Goal: Information Seeking & Learning: Learn about a topic

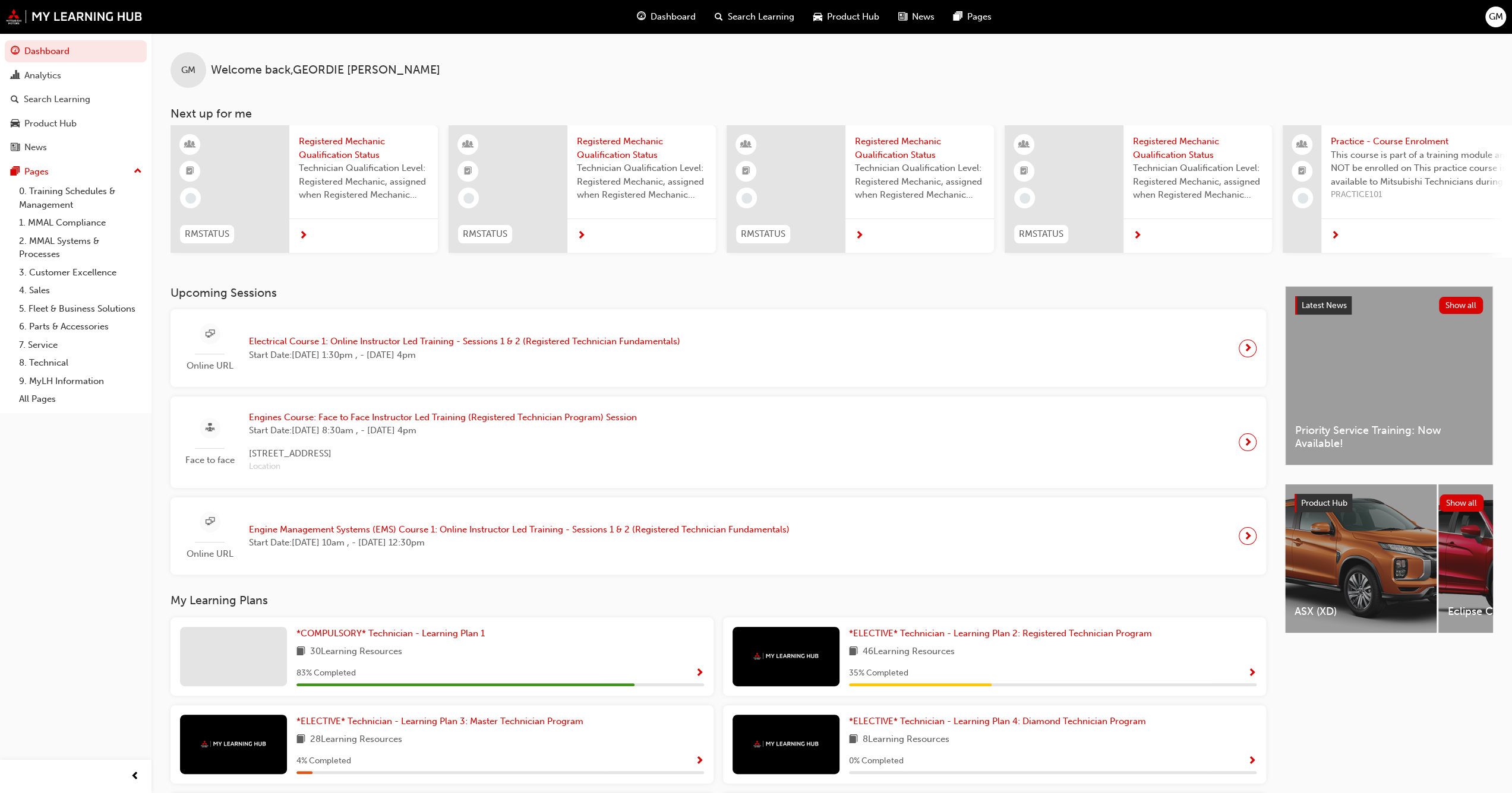
click at [461, 604] on h3 "My Learning Plans" at bounding box center [718, 601] width 1096 height 14
click at [419, 637] on span "*COMPULSORY* Technician - Learning Plan 1" at bounding box center [390, 633] width 188 height 11
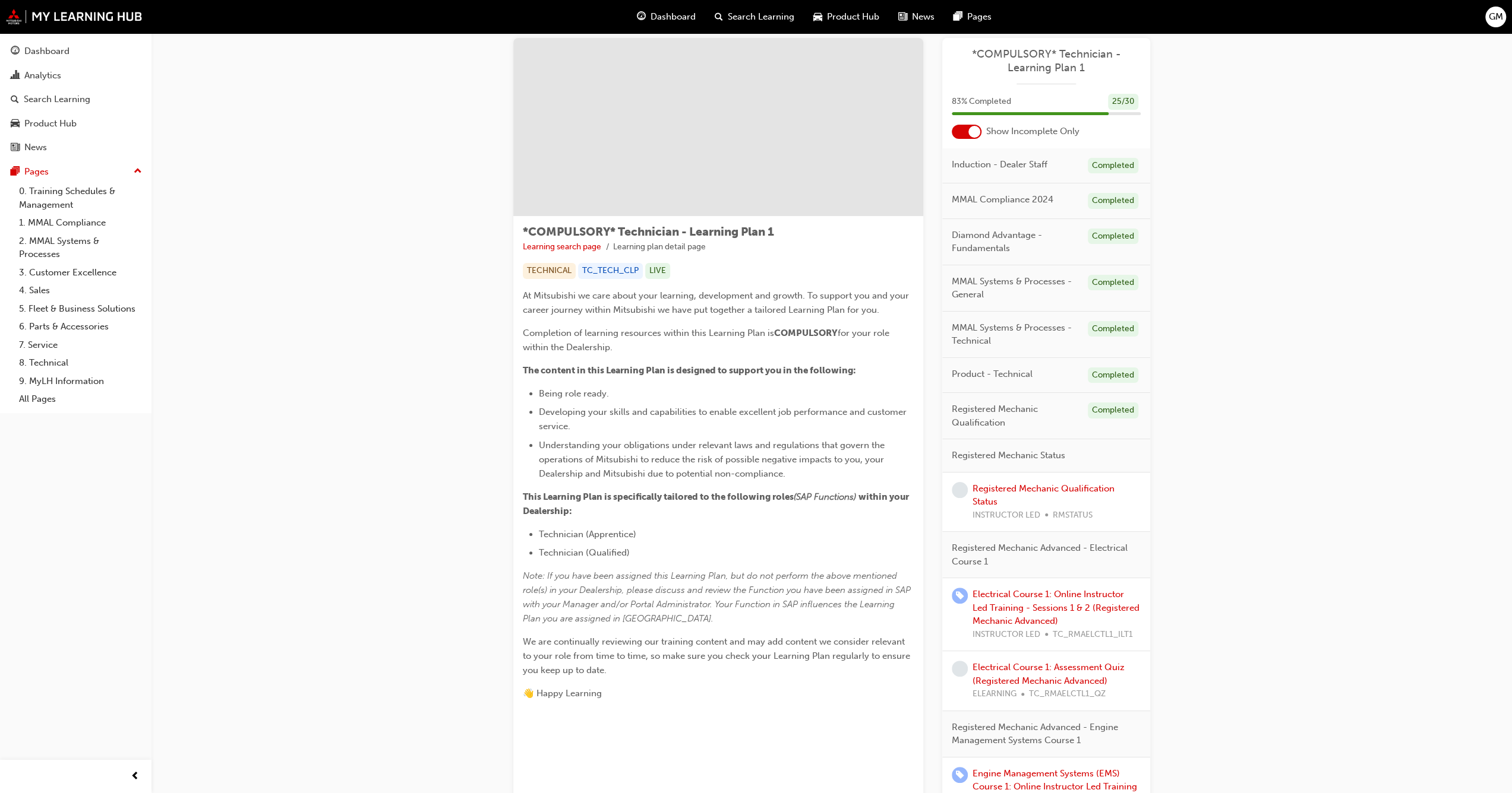
scroll to position [60, 0]
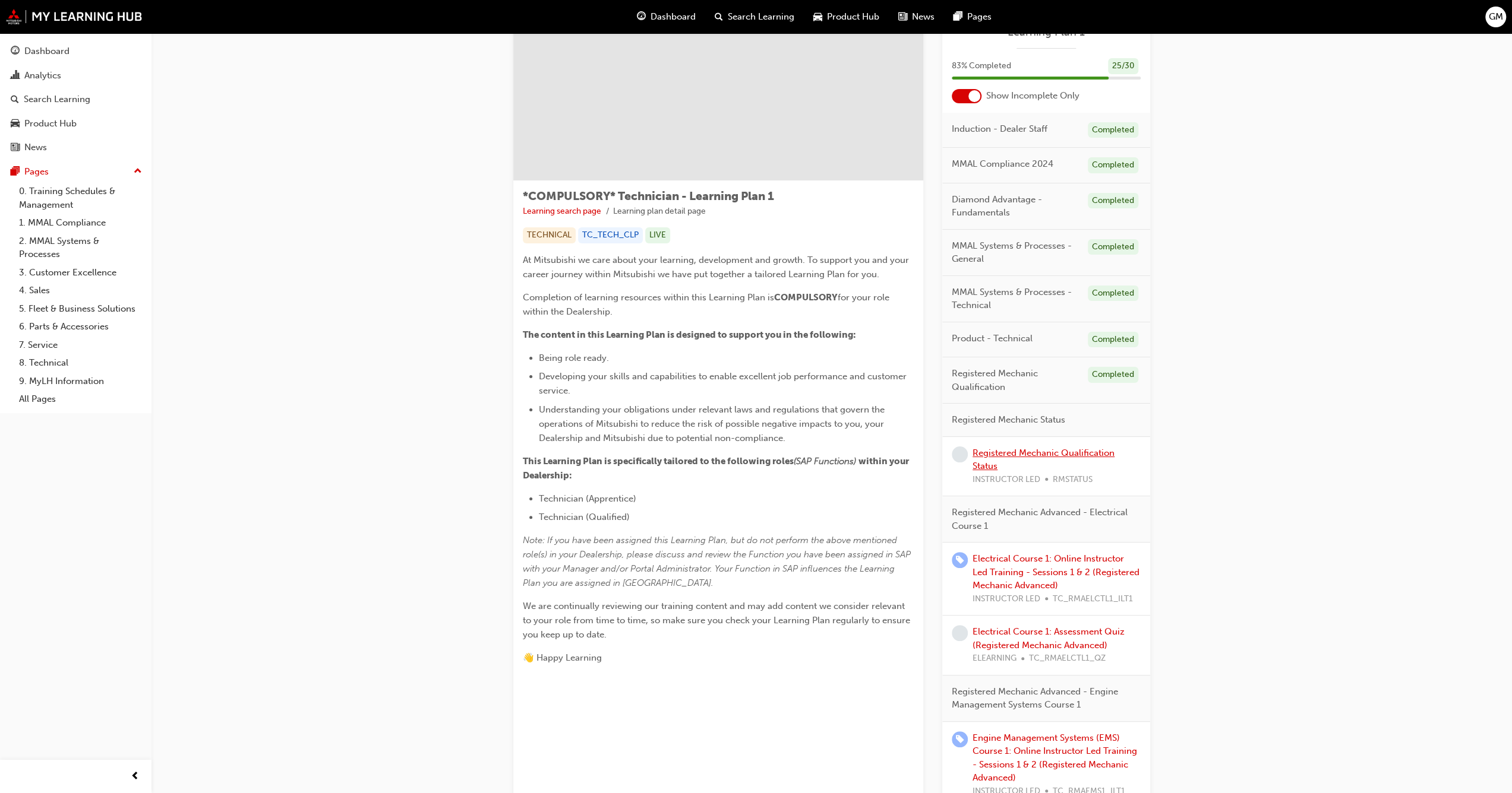
click at [1008, 453] on link "Registered Mechanic Qualification Status" at bounding box center [1043, 459] width 142 height 25
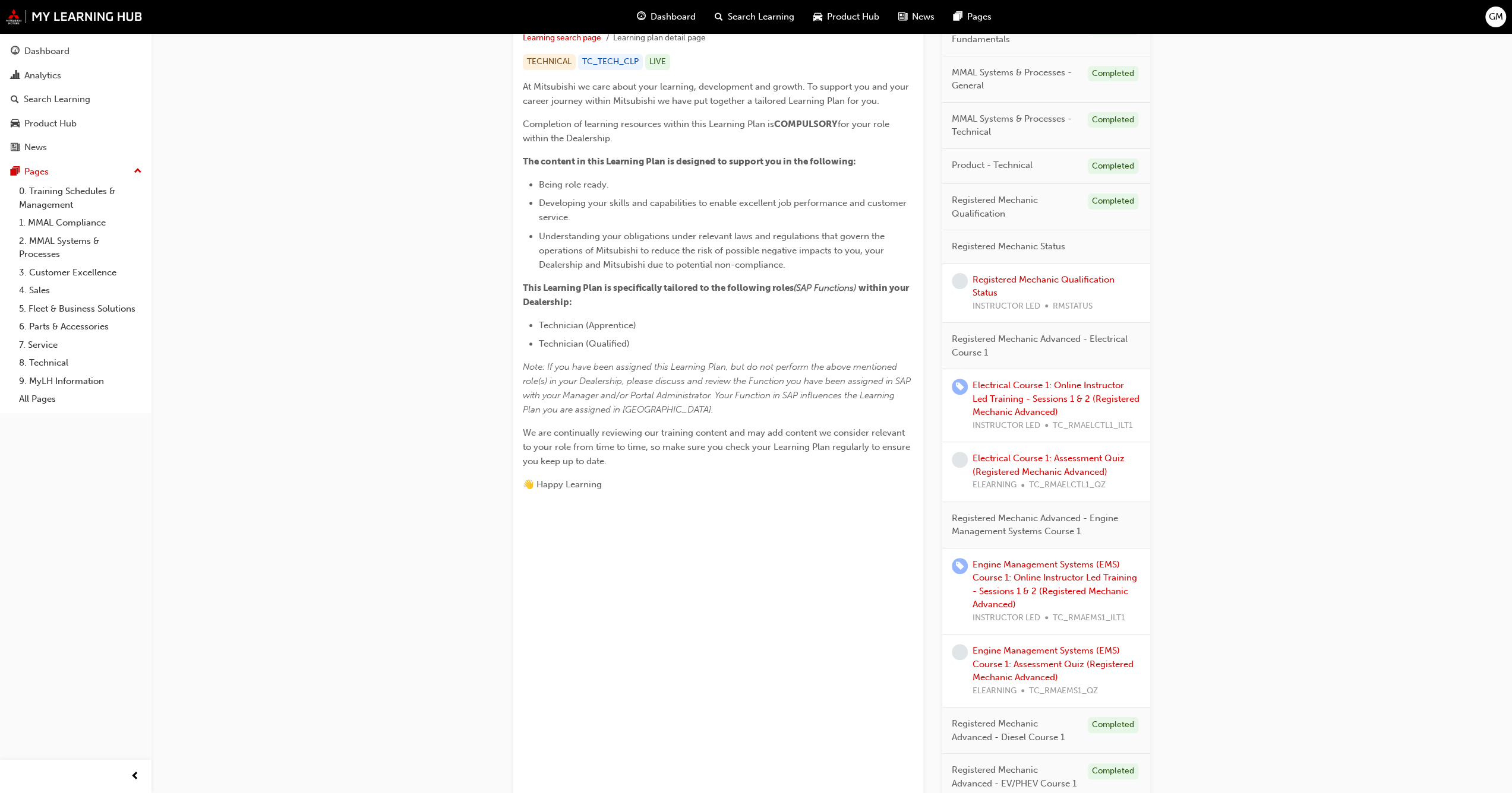
scroll to position [297, 0]
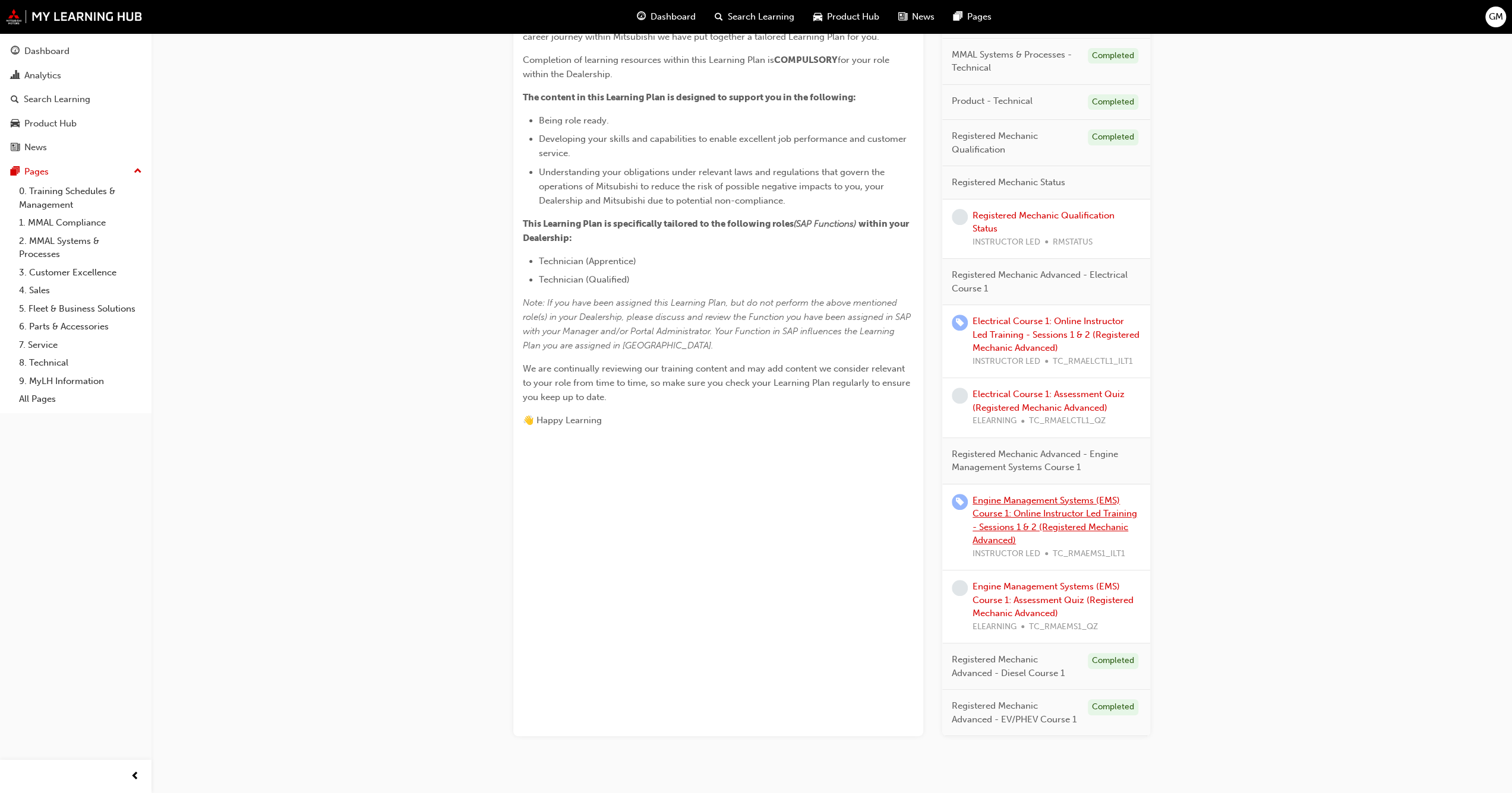
click at [1027, 501] on link "Engine Management Systems (EMS) Course 1: Online Instructor Led Training - Sess…" at bounding box center [1054, 521] width 164 height 51
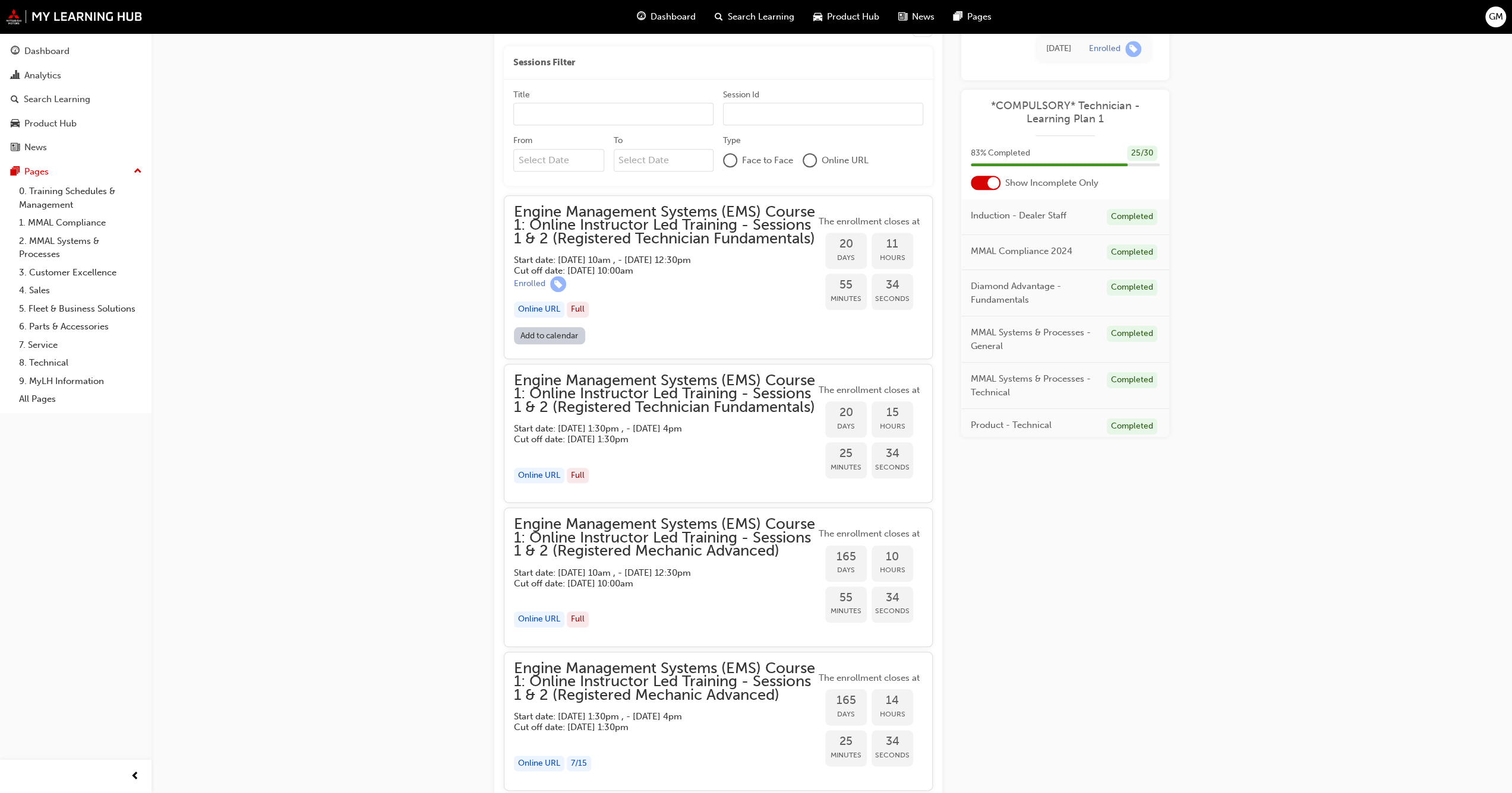
scroll to position [893, 0]
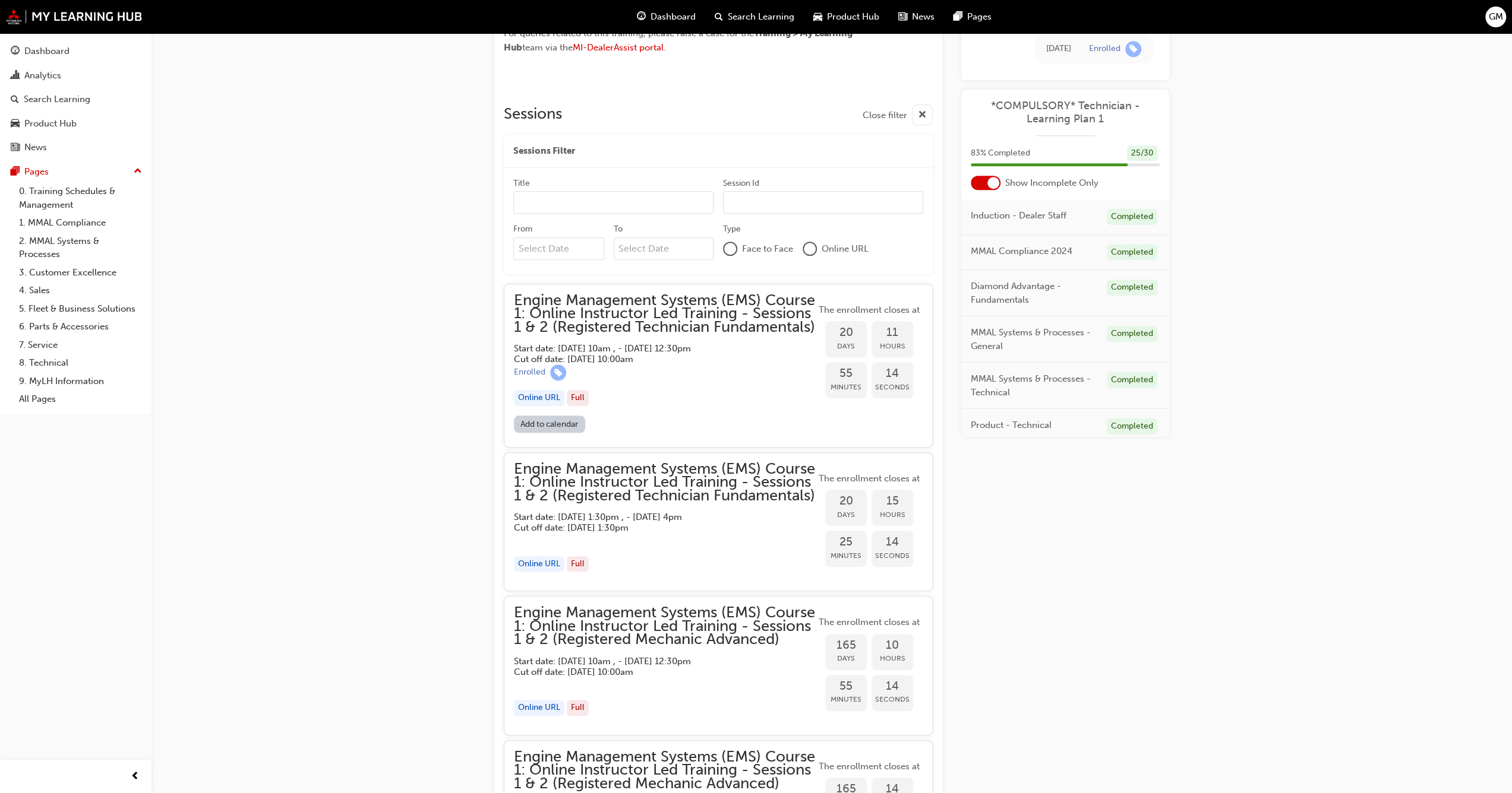
click at [1260, 663] on div "Engine Management Systems (EMS) Course 1: Online Instructor Led Training - Sess…" at bounding box center [756, 187] width 1512 height 2159
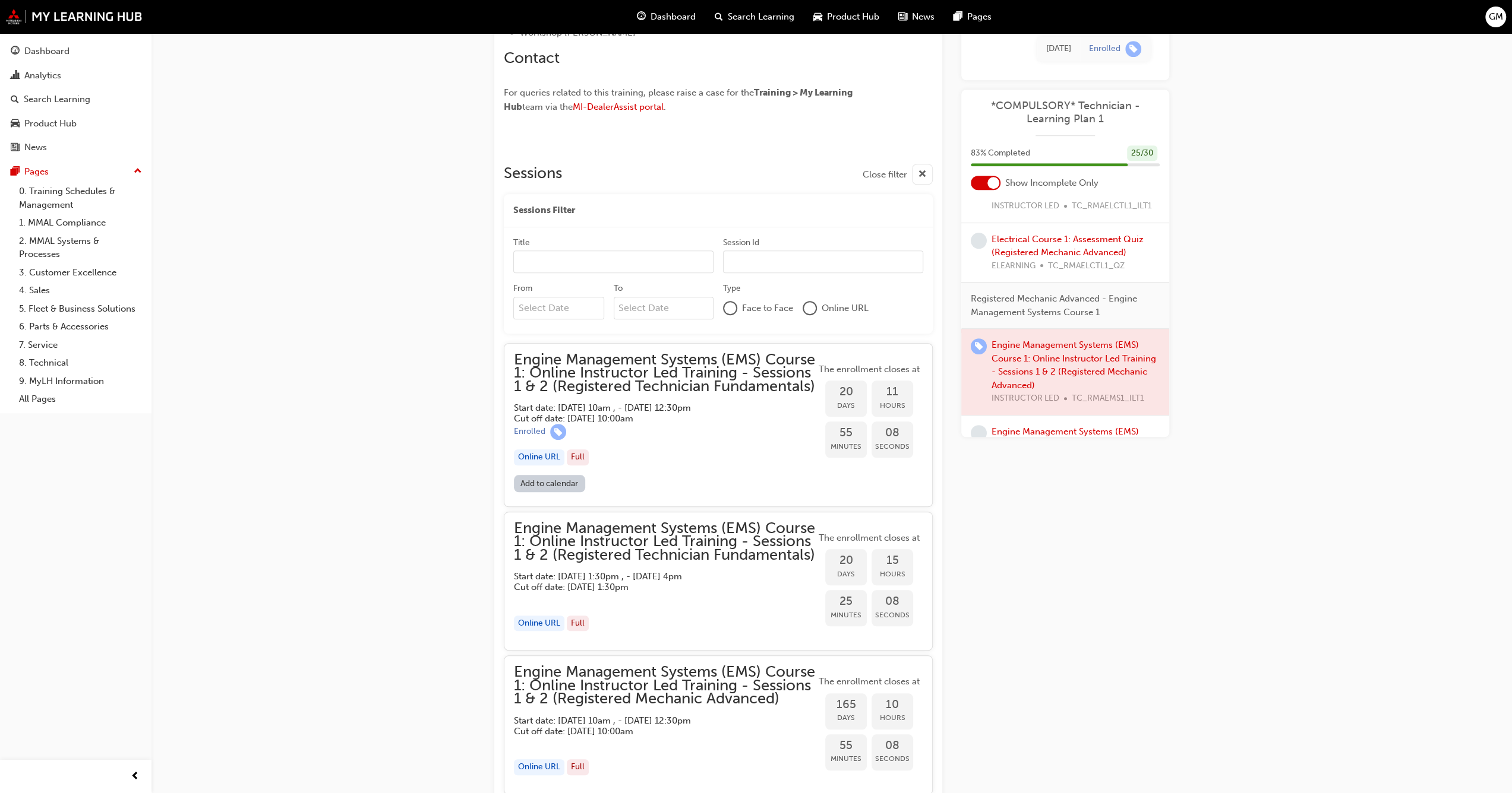
scroll to position [415, 0]
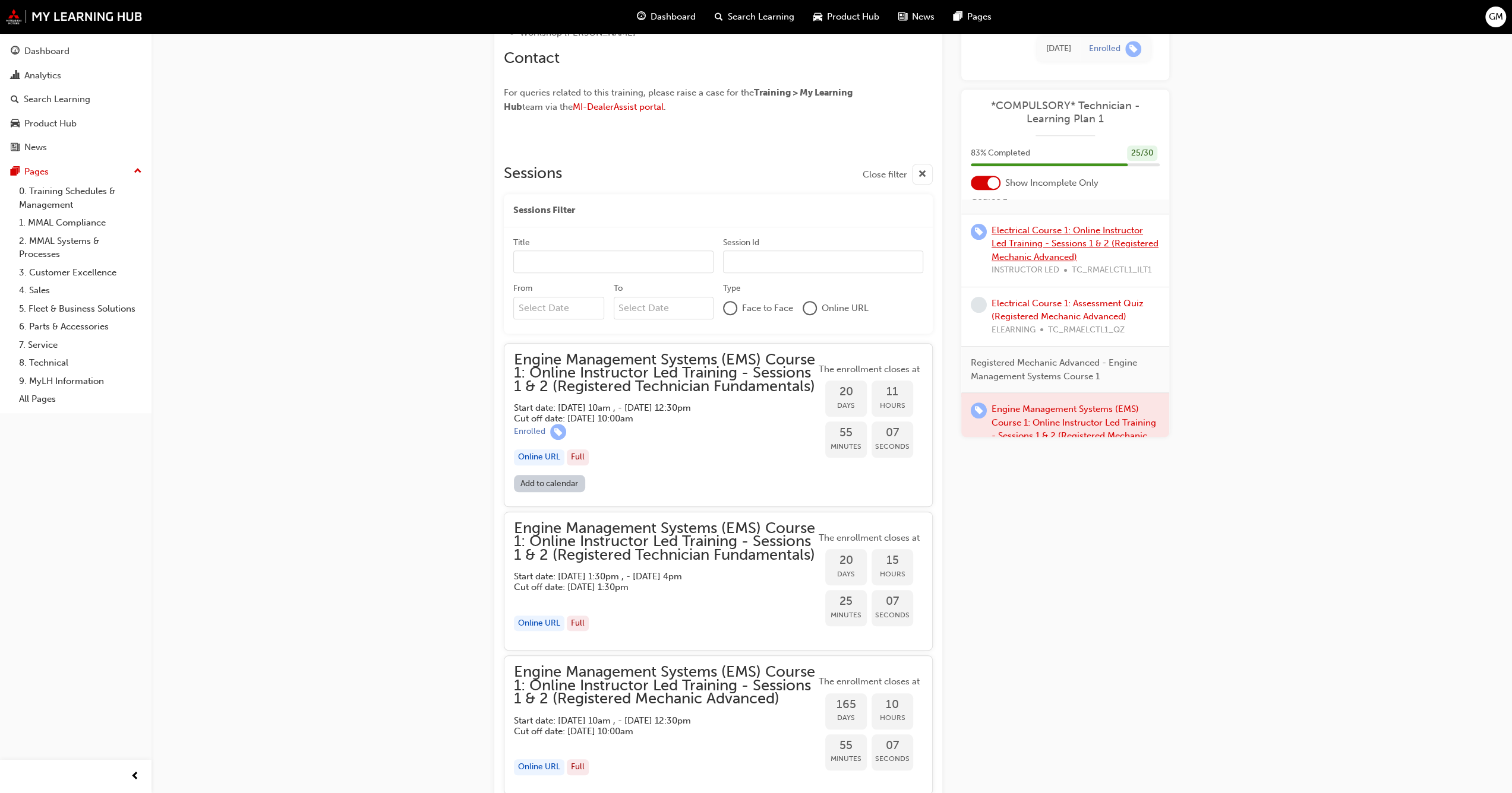
click at [1027, 239] on link "Electrical Course 1: Online Instructor Led Training - Sessions 1 & 2 (Registere…" at bounding box center [1074, 243] width 167 height 37
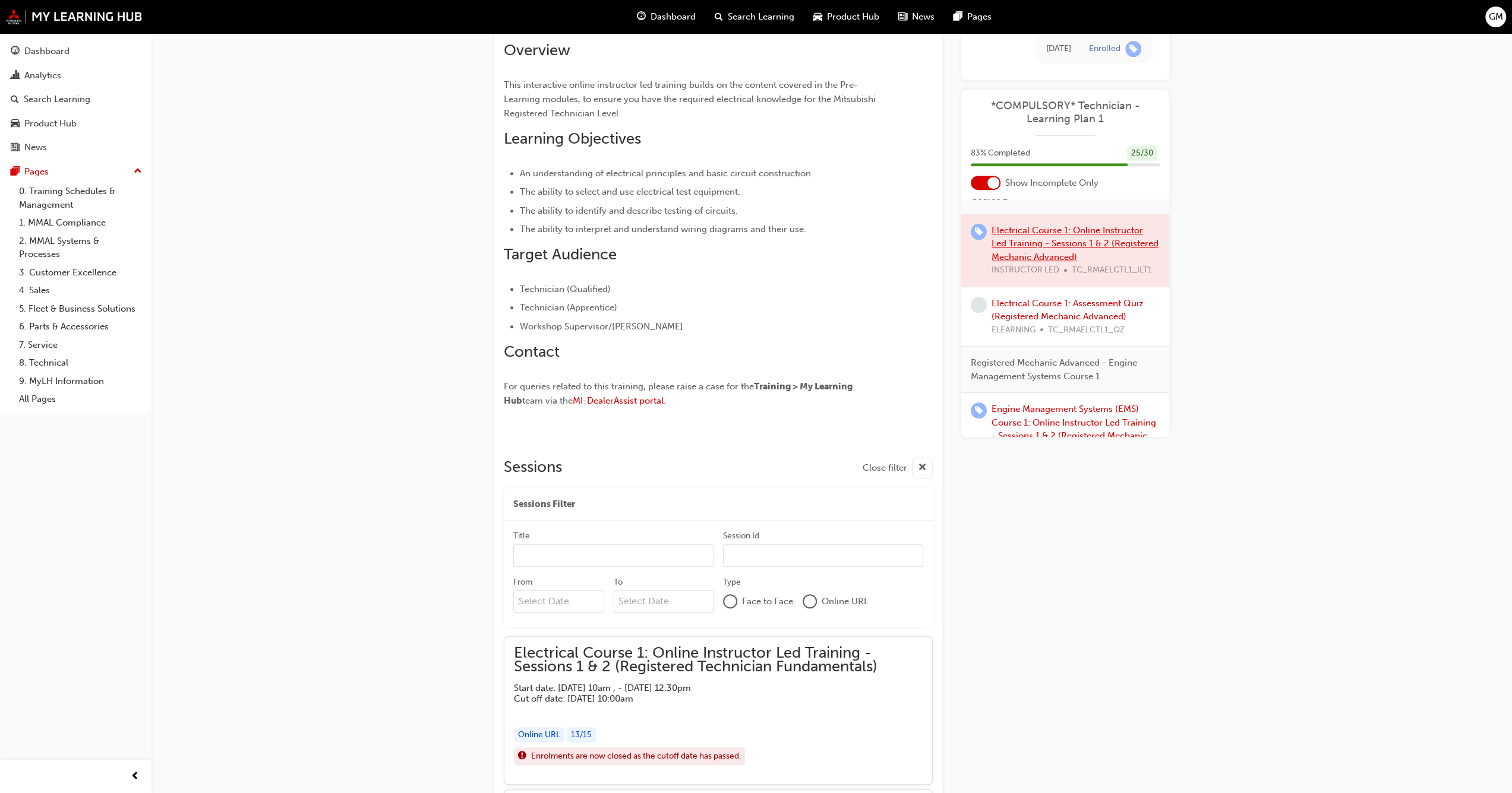
scroll to position [833, 0]
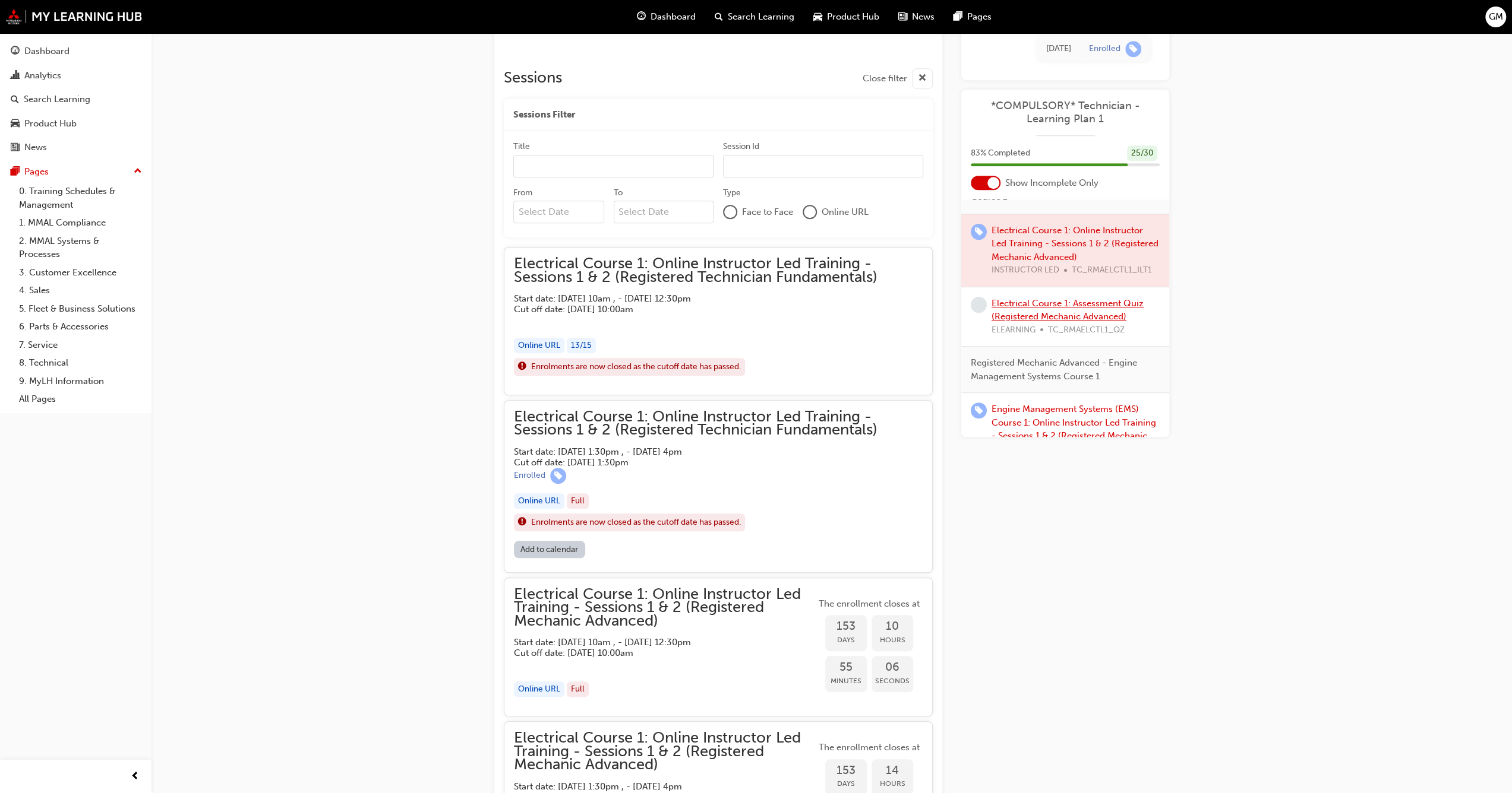
click at [1054, 315] on link "Electrical Course 1: Assessment Quiz (Registered Mechanic Advanced)" at bounding box center [1067, 310] width 152 height 25
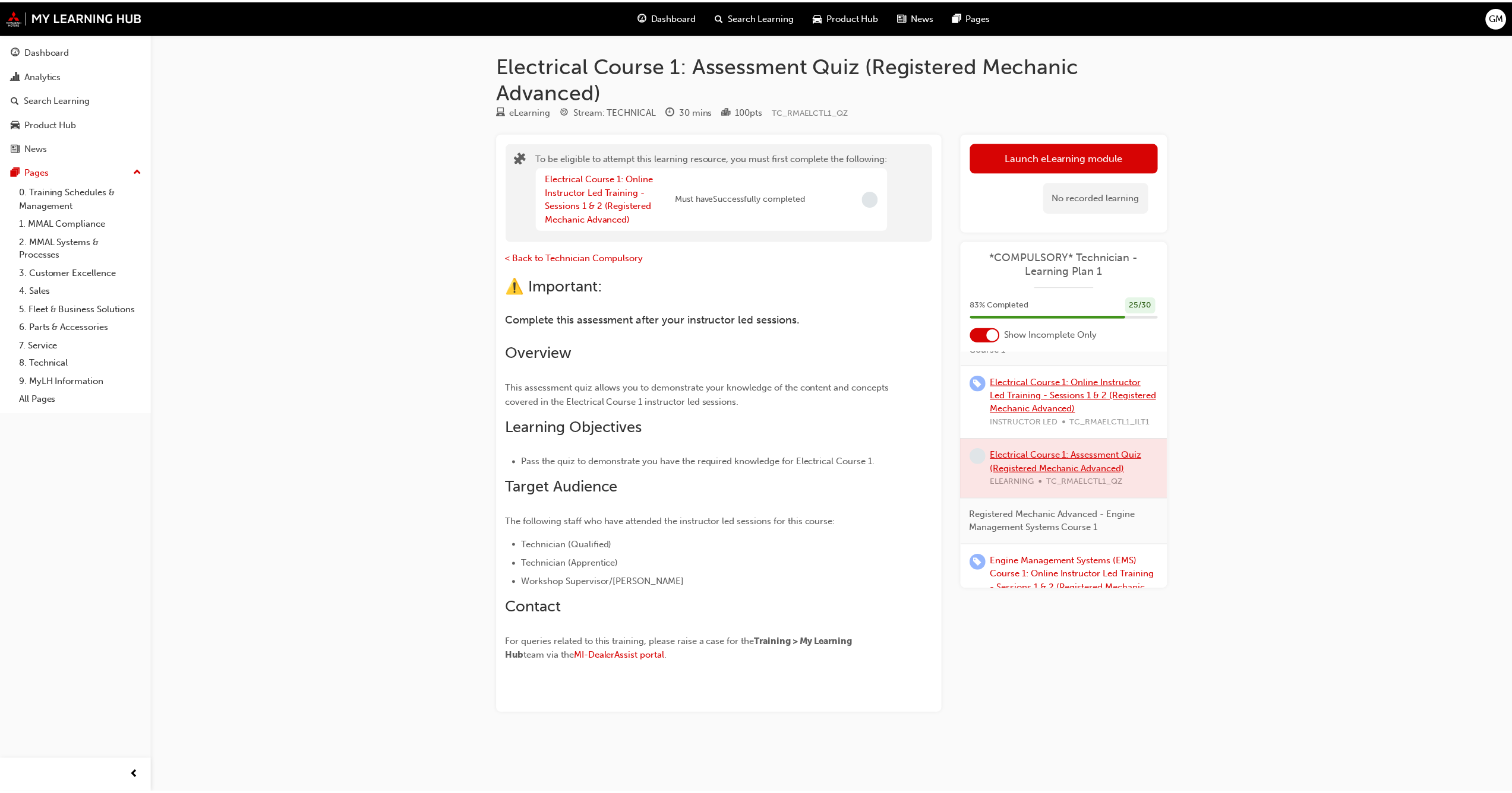
scroll to position [357, 0]
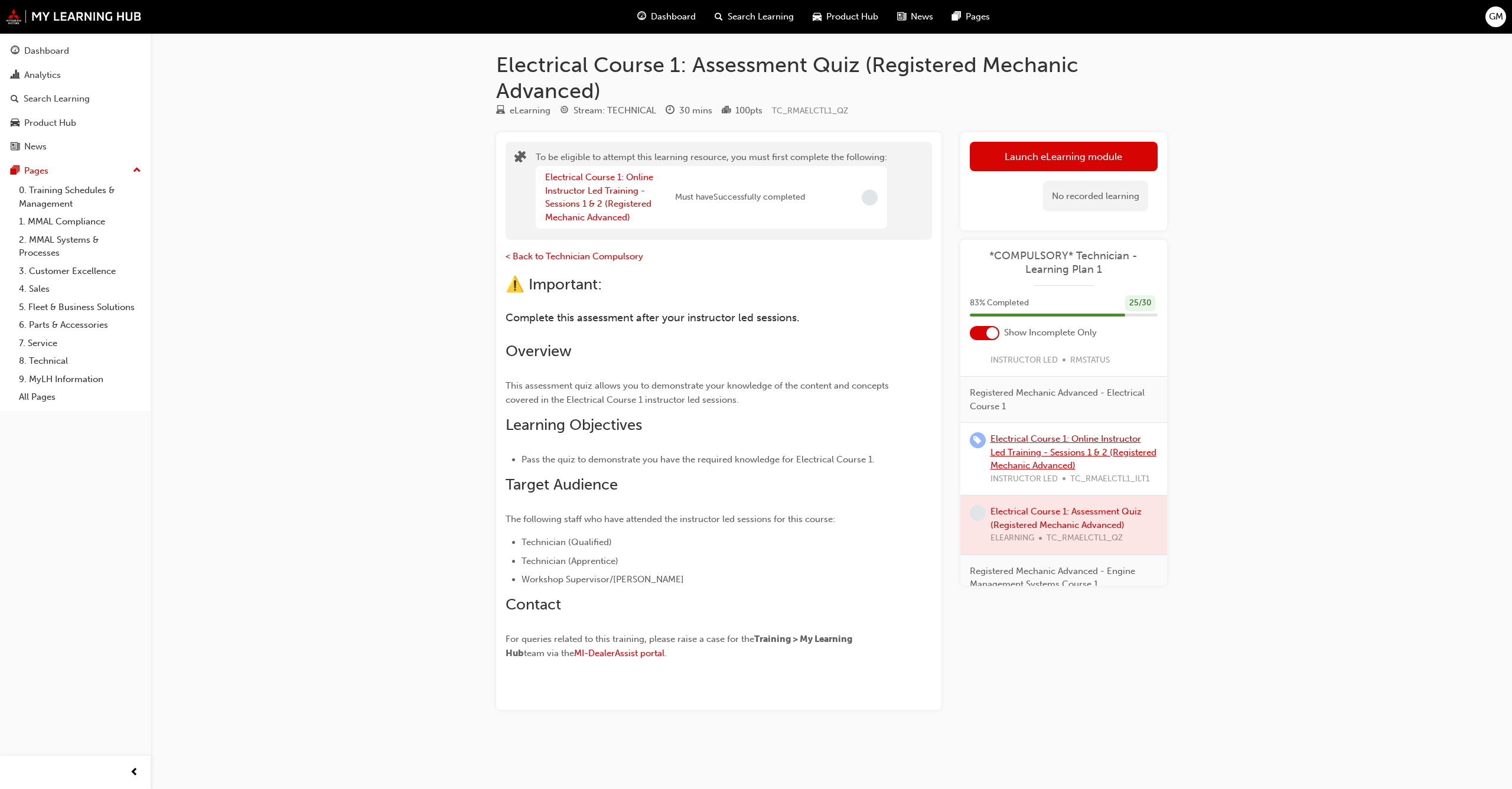
click at [1038, 450] on link "Electrical Course 1: Online Instructor Led Training - Sessions 1 & 2 (Registere…" at bounding box center [1073, 452] width 166 height 37
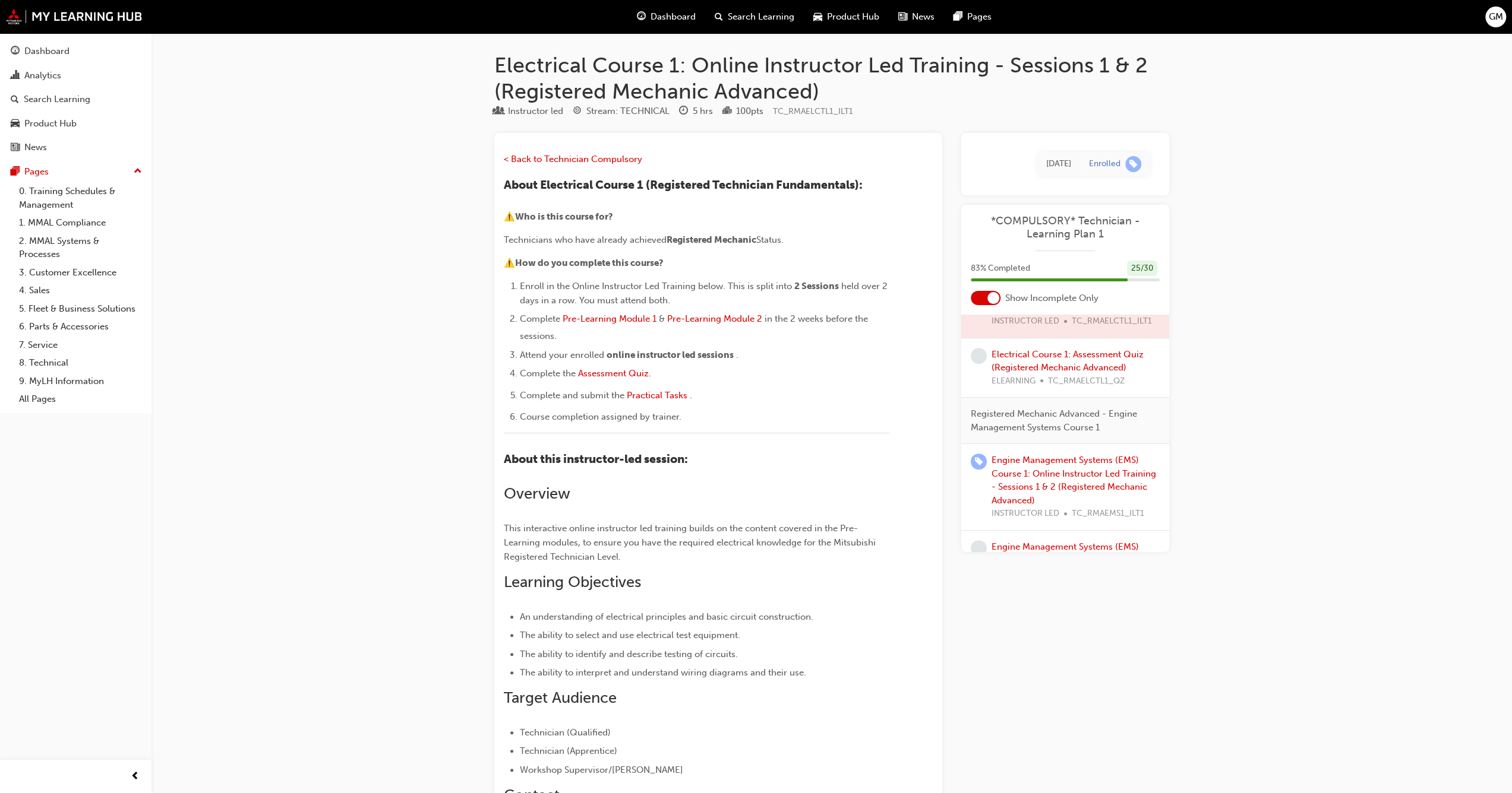
scroll to position [468, 0]
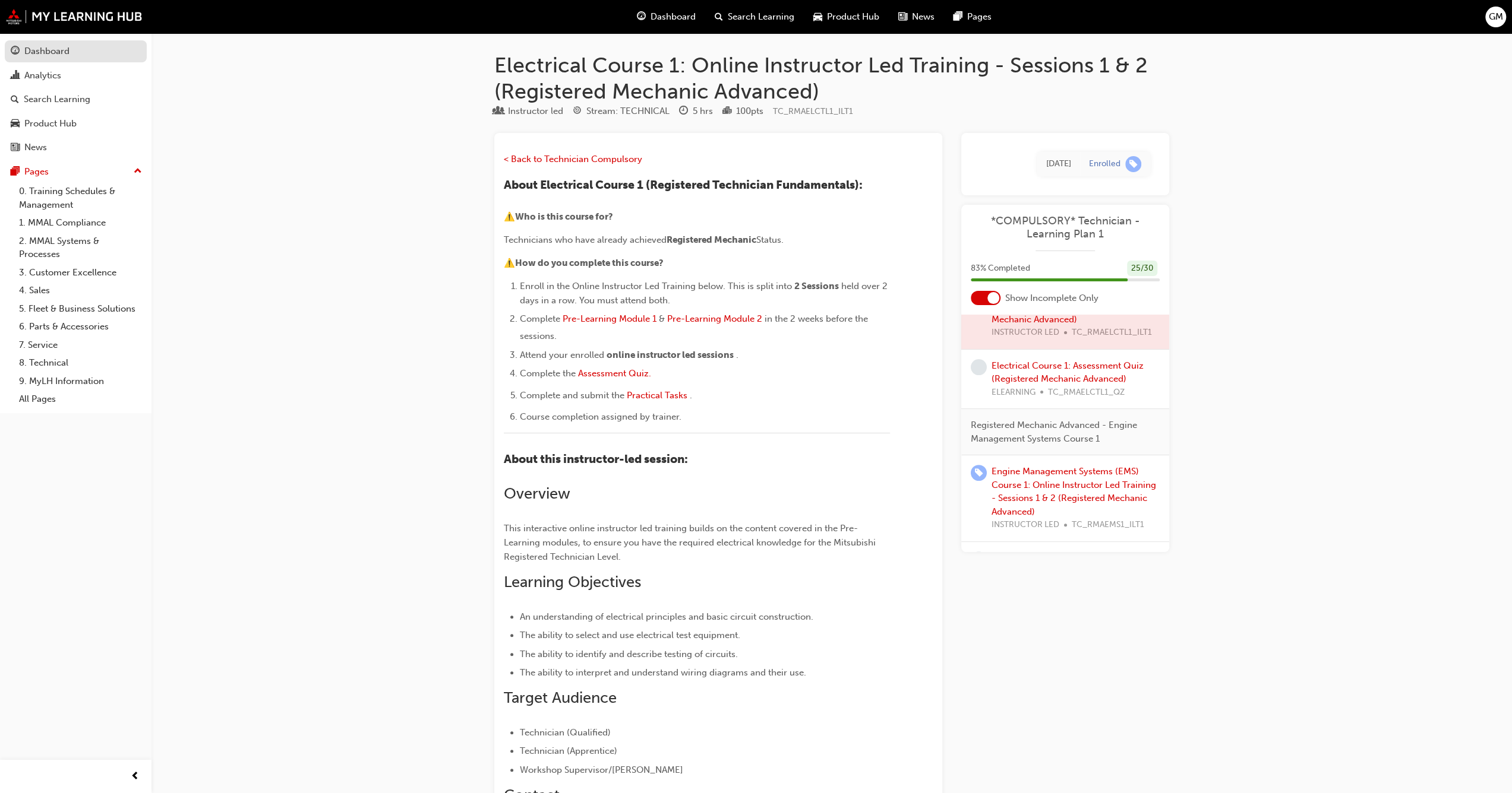
click at [74, 51] on div "Dashboard" at bounding box center [76, 51] width 130 height 14
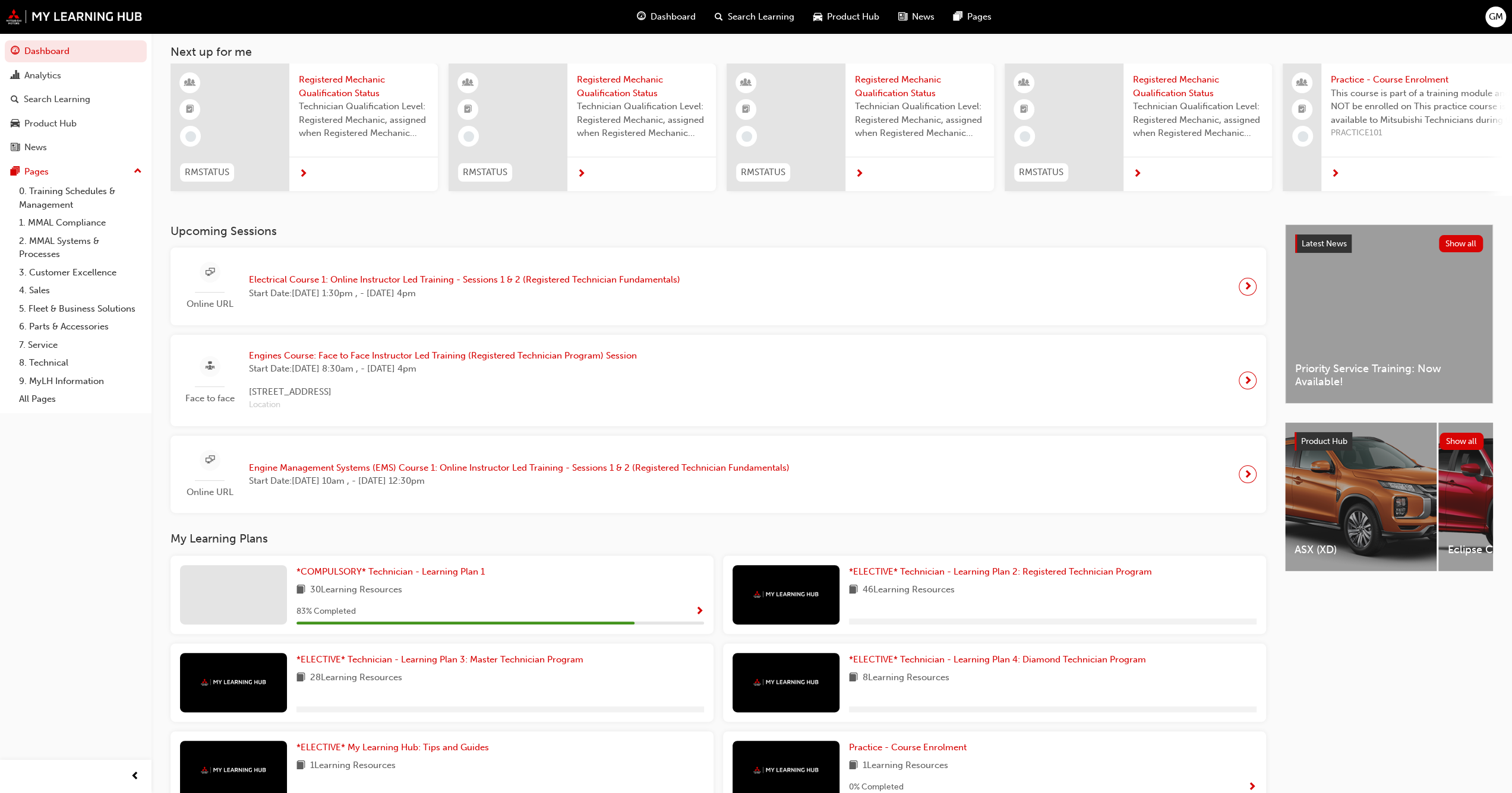
scroll to position [119, 0]
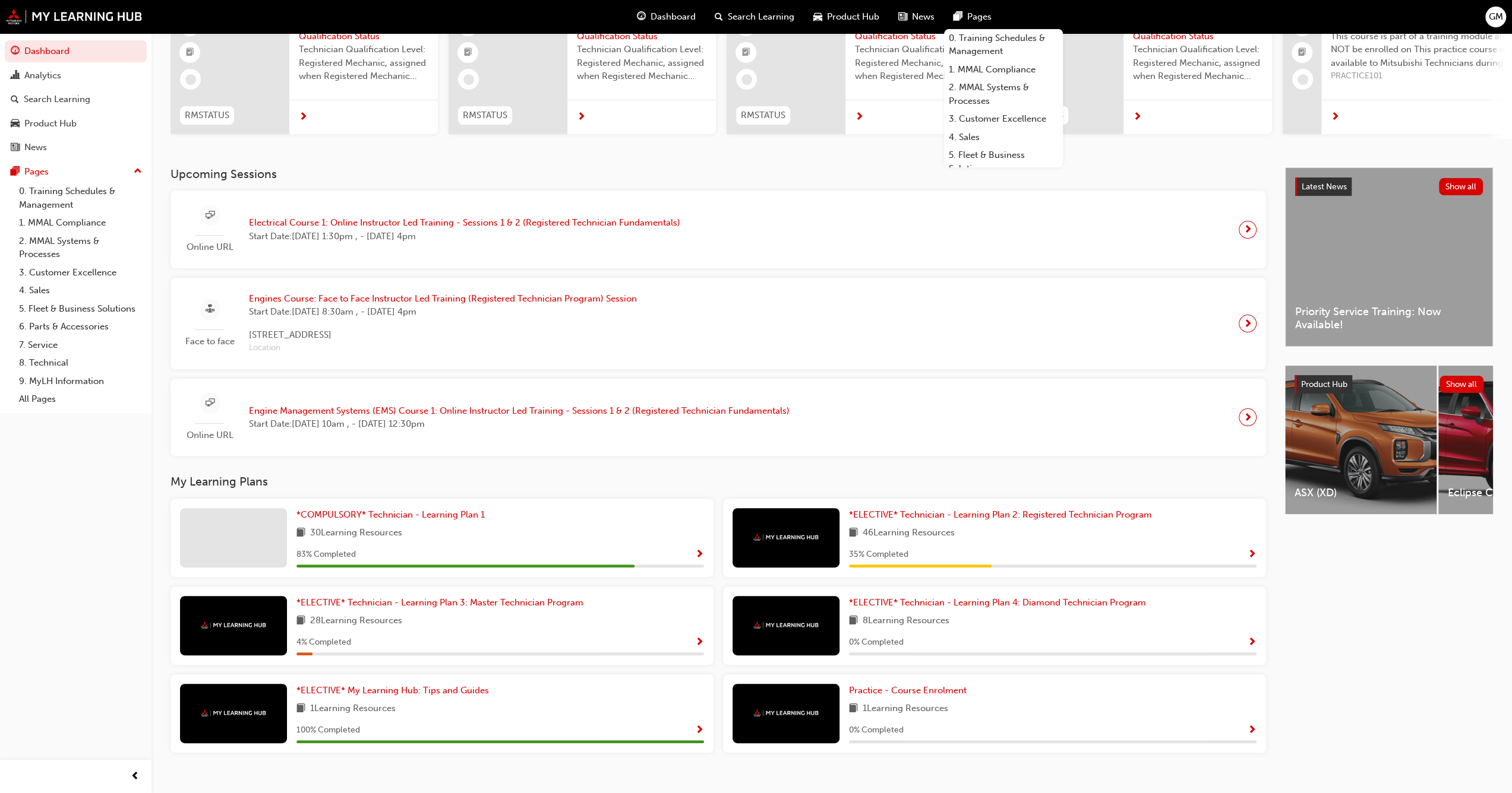
click at [1096, 174] on h3 "Upcoming Sessions" at bounding box center [718, 174] width 1096 height 14
click at [920, 514] on span "*ELECTIVE* Technician - Learning Plan 2: Registered Technician Program" at bounding box center [1000, 515] width 303 height 11
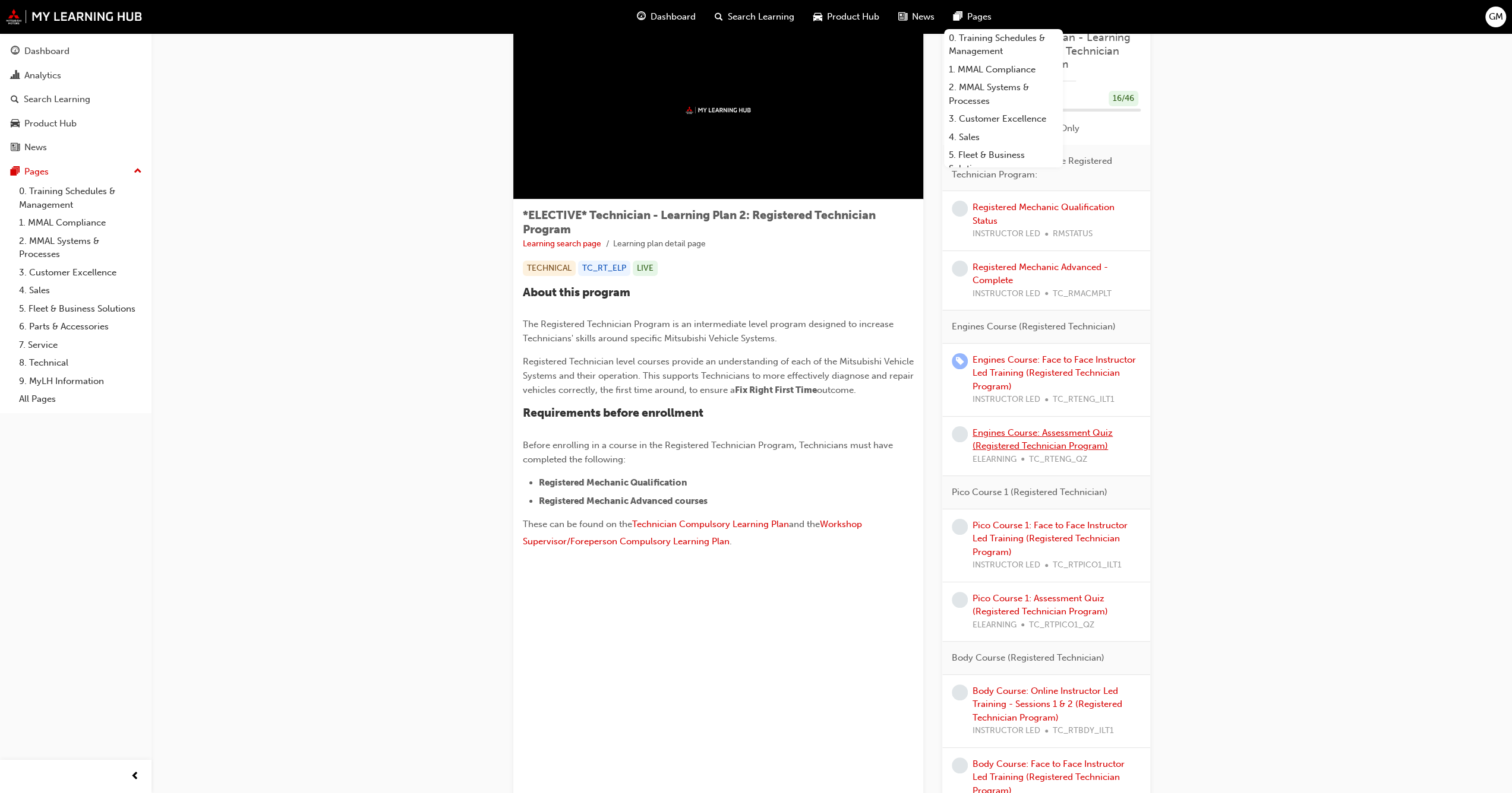
scroll to position [60, 0]
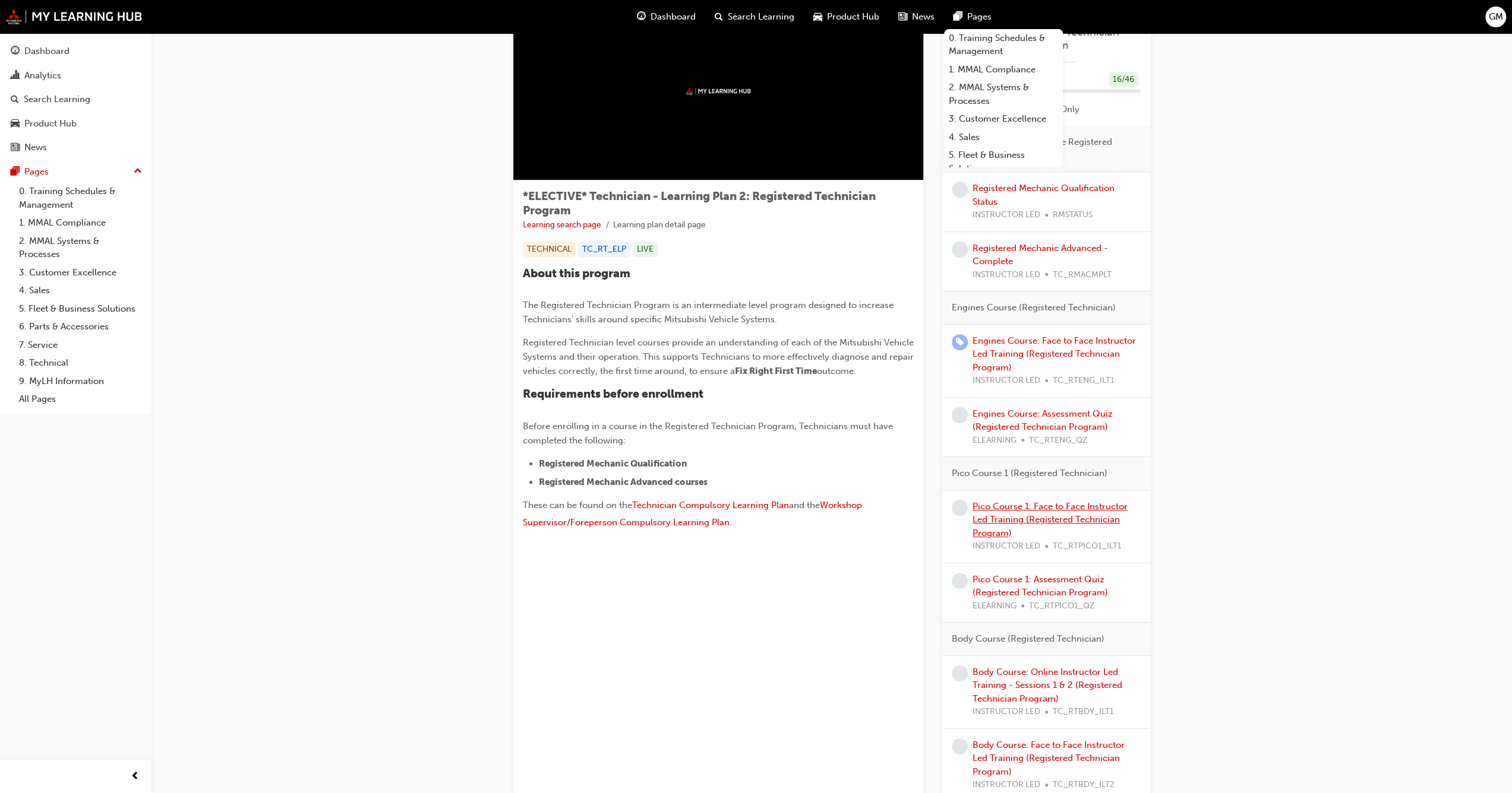
click at [994, 508] on link "Pico Course 1: Face to Face Instructor Led Training (Registered Technician Prog…" at bounding box center [1050, 520] width 155 height 37
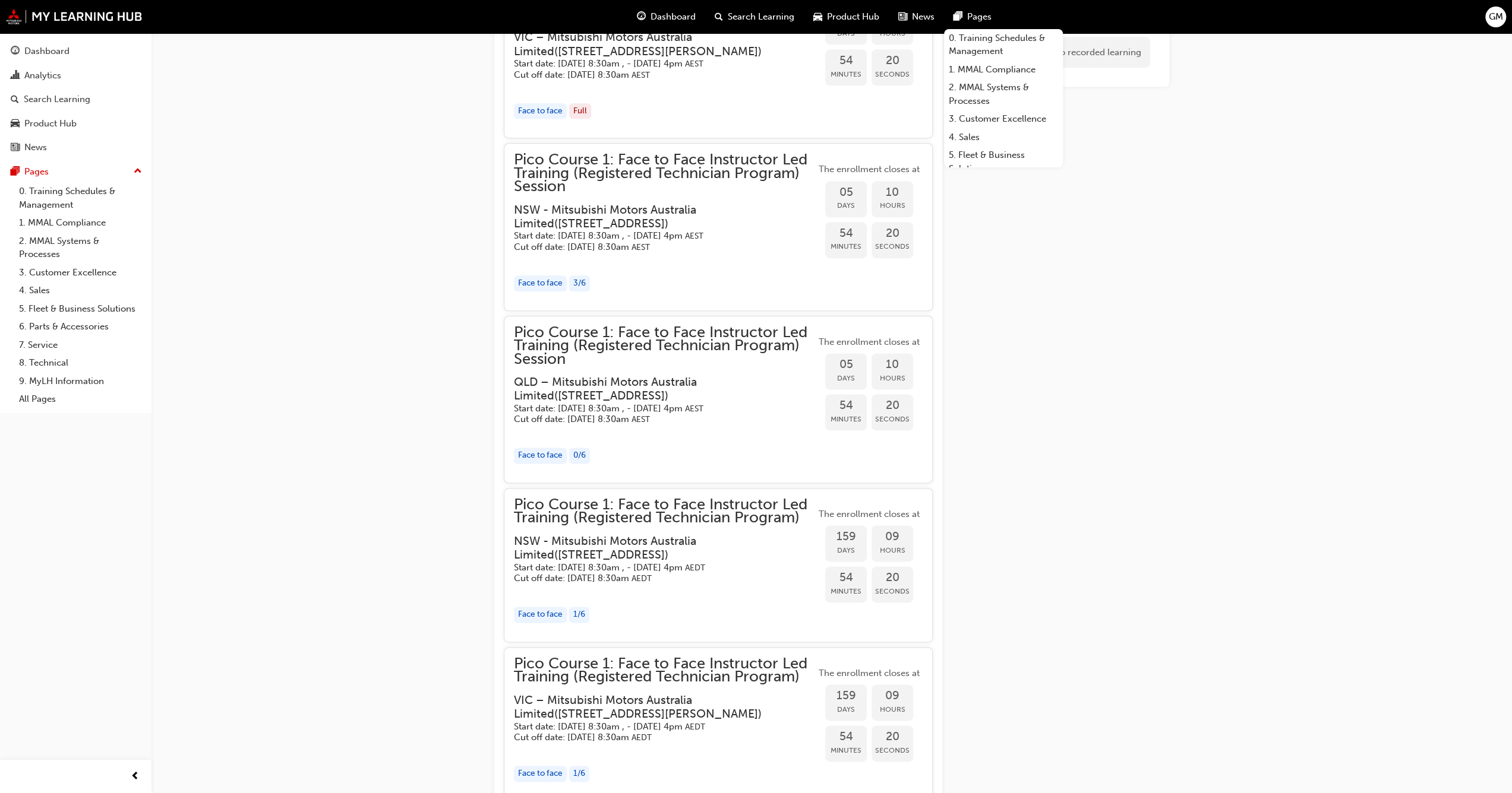
scroll to position [1372, 0]
